Goal: Task Accomplishment & Management: Manage account settings

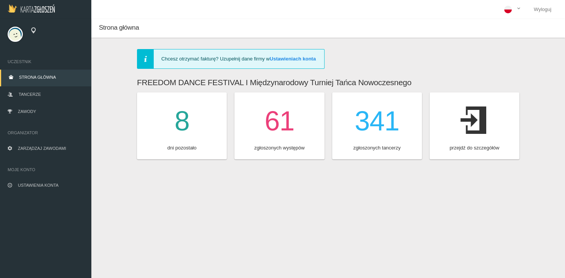
click at [473, 128] on icon at bounding box center [474, 120] width 27 height 42
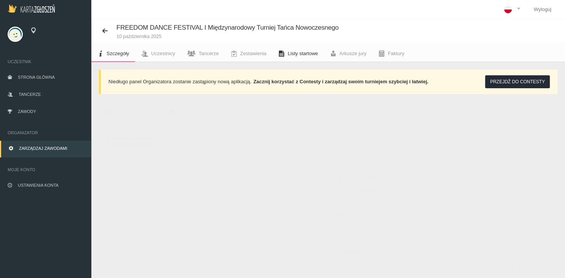
click at [312, 60] on link "Listy startowe" at bounding box center [297, 53] width 51 height 17
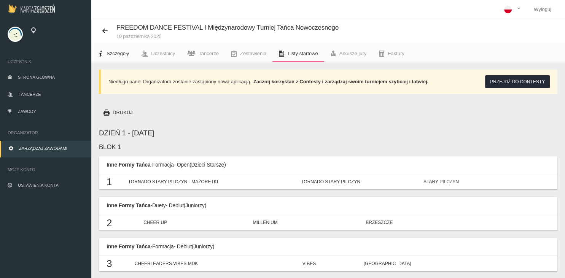
click at [115, 56] on span "Szczegóły" at bounding box center [118, 54] width 22 height 6
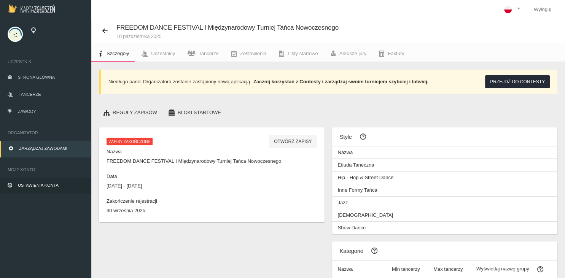
click at [49, 190] on link "Ustawienia konta" at bounding box center [45, 186] width 91 height 17
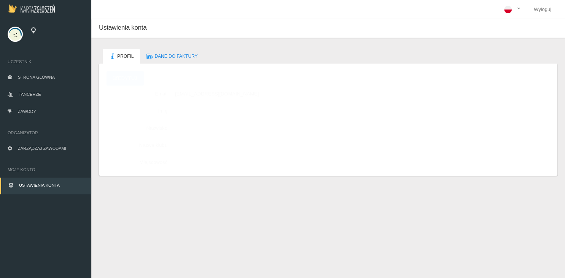
click at [129, 73] on link "Edytuj" at bounding box center [125, 78] width 37 height 14
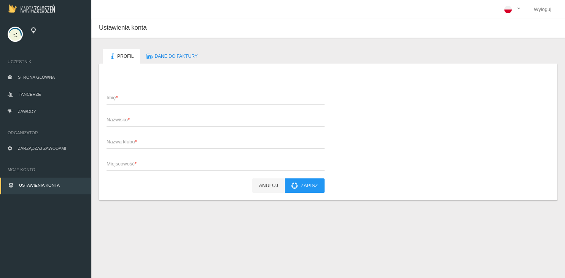
click at [124, 143] on span "Nazwa klubu *" at bounding box center [212, 142] width 210 height 8
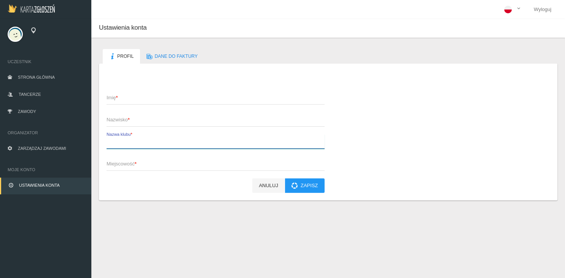
click at [124, 143] on input "Nazwa klubu *" at bounding box center [216, 141] width 218 height 14
type input "CT [PERSON_NAME]"
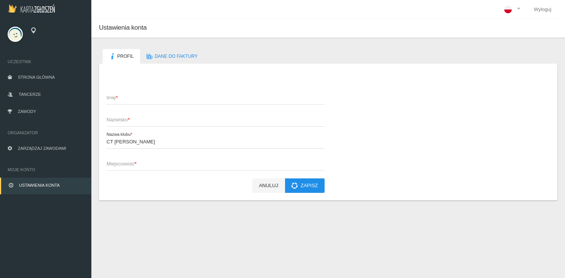
click at [296, 186] on button "Zapisz" at bounding box center [305, 185] width 40 height 14
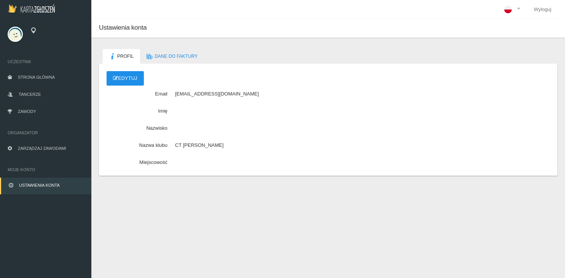
click at [131, 77] on link "Edytuj" at bounding box center [125, 78] width 37 height 14
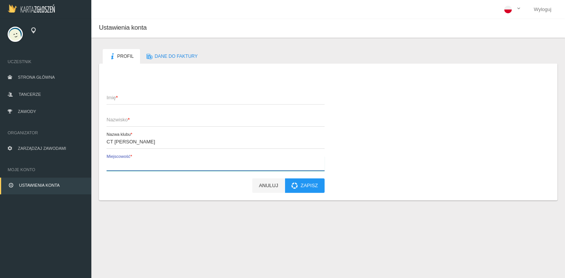
click at [123, 169] on input "Miejscowość *" at bounding box center [216, 163] width 218 height 14
type input "Radom"
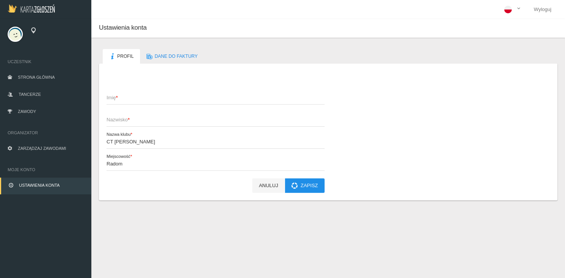
click at [304, 189] on button "Zapisz" at bounding box center [305, 185] width 40 height 14
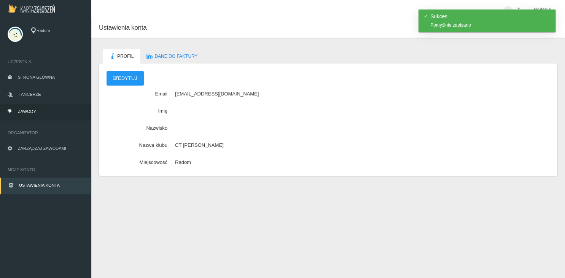
click at [42, 109] on link "Zawody" at bounding box center [45, 112] width 91 height 17
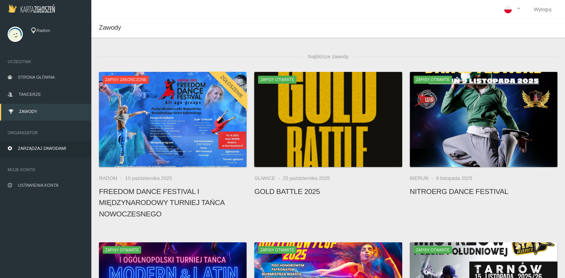
click at [45, 141] on link "Zarządzaj zawodami" at bounding box center [45, 149] width 91 height 17
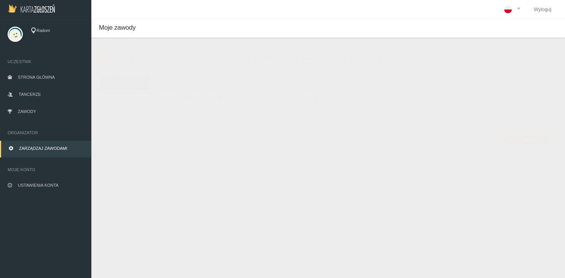
click at [210, 140] on h6 "FREEDOM DANCE FESTIVAL I Międzynarodowy Turniej Tańca Nowoczesnego" at bounding box center [302, 140] width 390 height 9
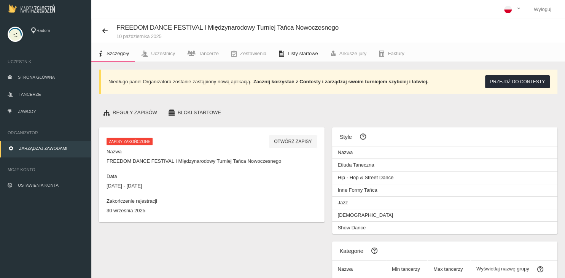
click at [310, 50] on link "Listy startowe" at bounding box center [297, 53] width 51 height 17
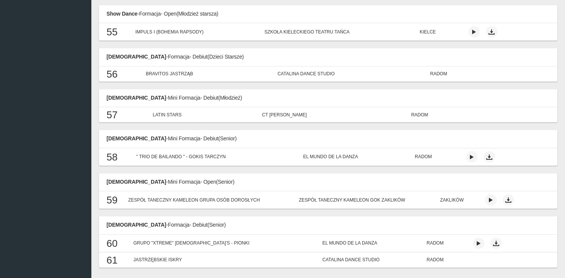
scroll to position [1778, 0]
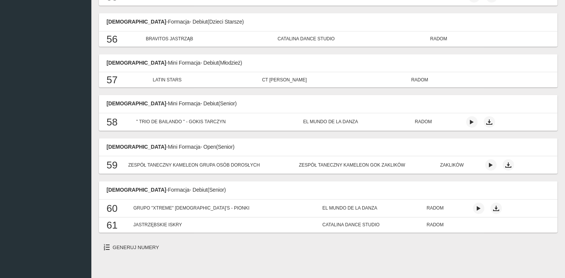
drag, startPoint x: 97, startPoint y: 147, endPoint x: 446, endPoint y: 222, distance: 357.3
copy tbody "61 Jastrzębskie Iskry Catalina Dance Studio Radom"
